Goal: Task Accomplishment & Management: Use online tool/utility

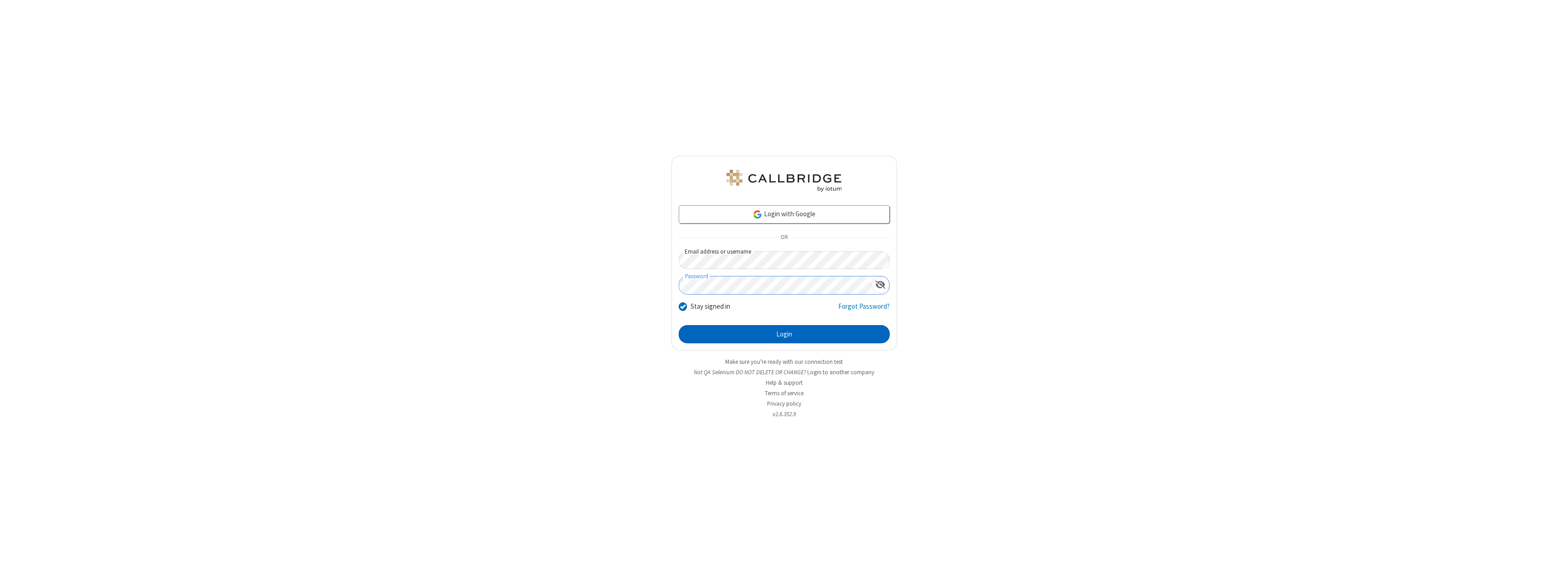
click at [784, 334] on button "Login" at bounding box center [784, 334] width 211 height 18
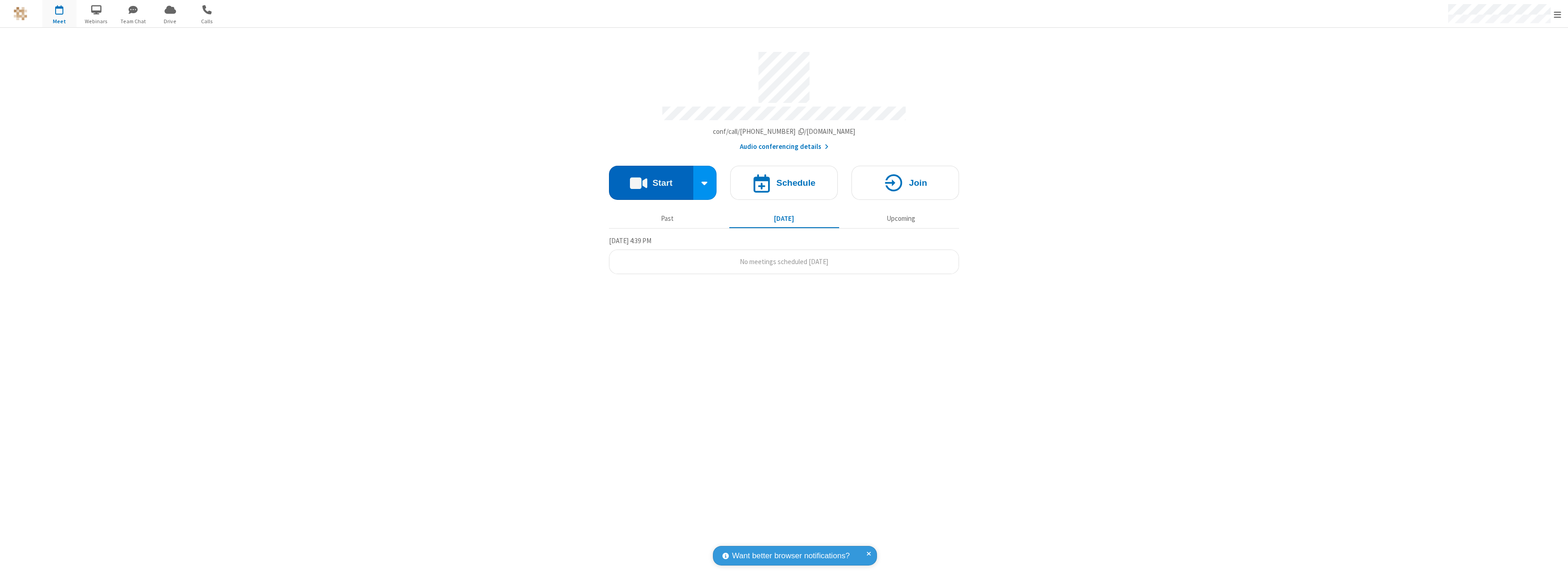
click at [651, 179] on button "Start" at bounding box center [651, 183] width 84 height 34
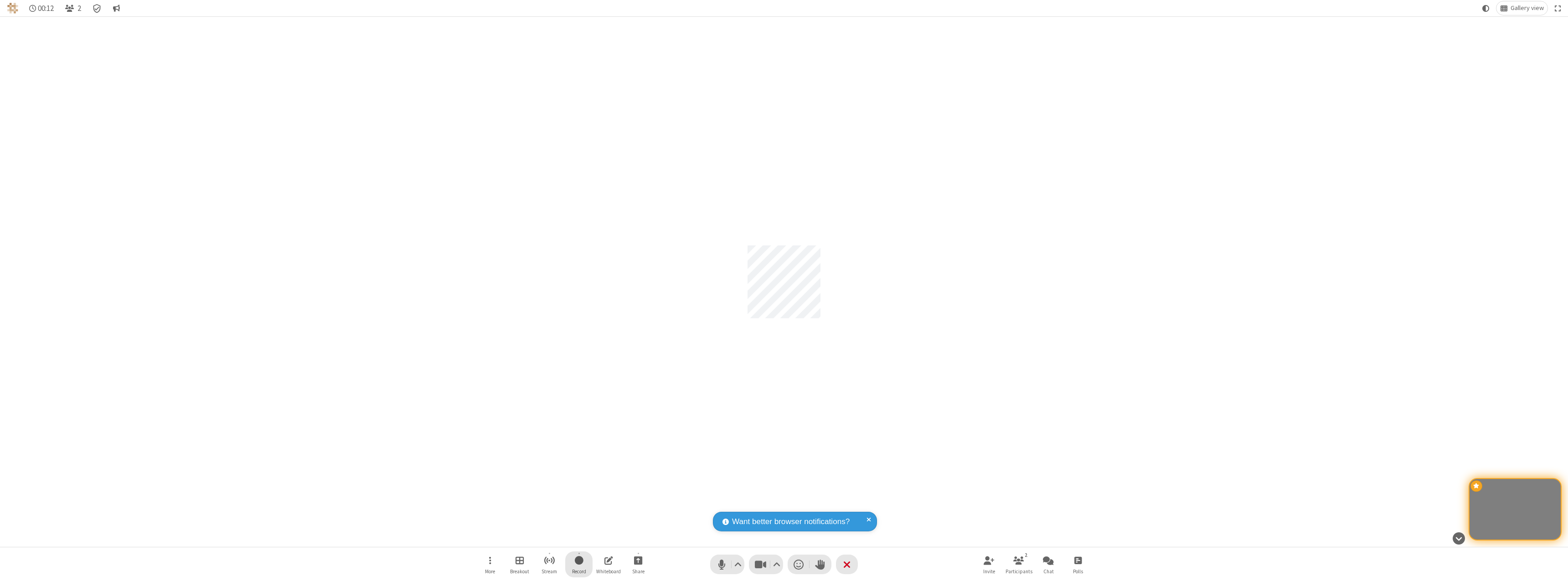
click at [579, 564] on span "Start recording" at bounding box center [579, 560] width 9 height 11
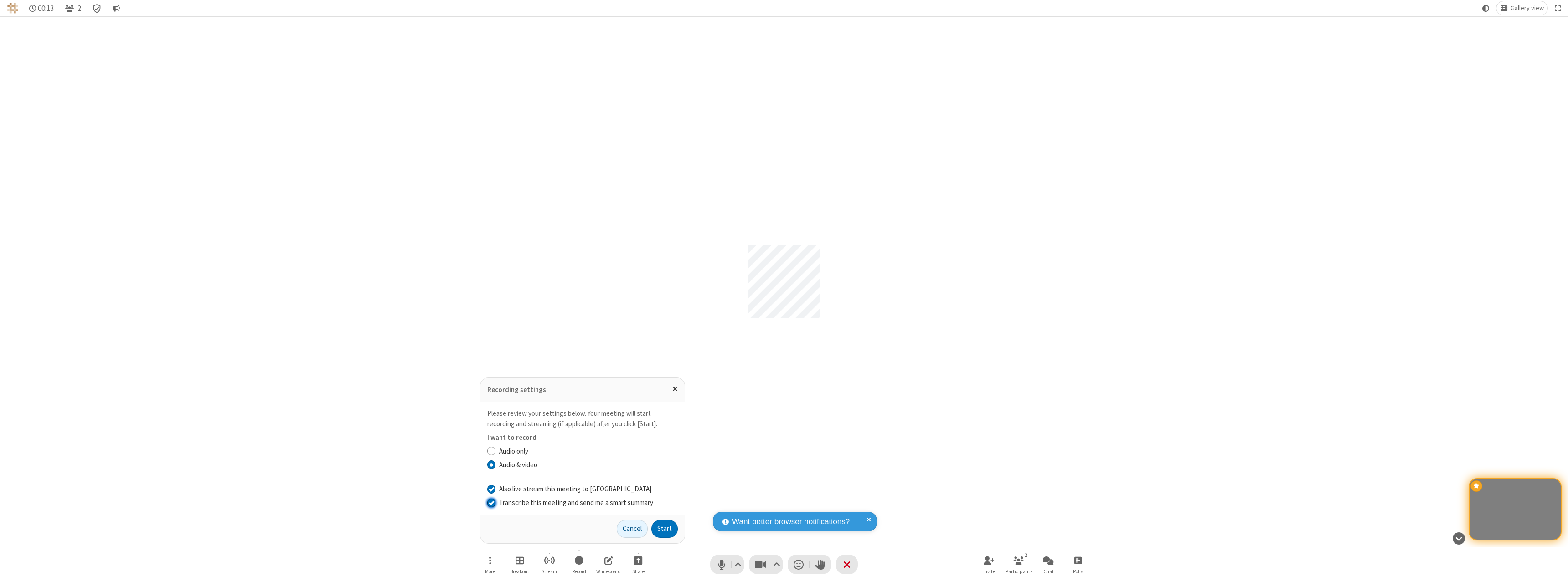
click at [491, 502] on input "Transcribe this meeting and send me a smart summary" at bounding box center [491, 502] width 9 height 10
click at [588, 451] on label "Audio only" at bounding box center [588, 451] width 179 height 10
click at [496, 451] on input "Audio only" at bounding box center [491, 451] width 9 height 10
click at [665, 529] on button "Start" at bounding box center [664, 529] width 26 height 18
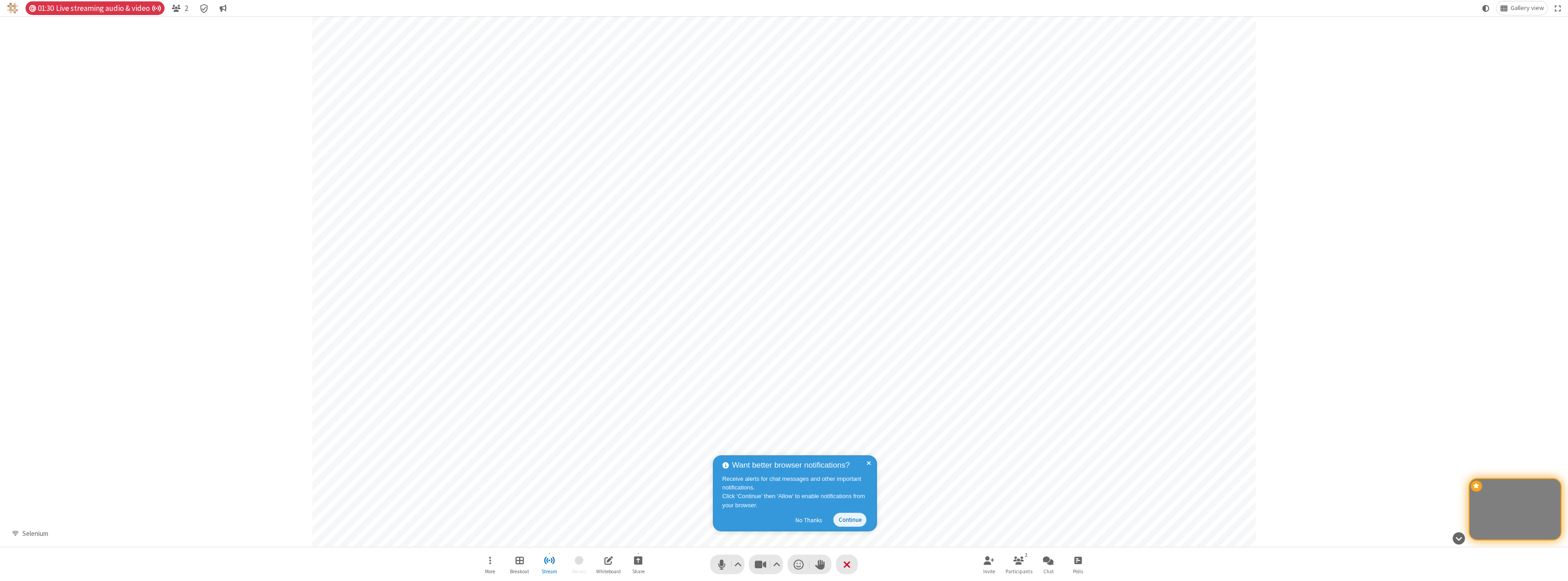
click at [199, 536] on div "Participant" at bounding box center [784, 282] width 1568 height 530
